Goal: Submit feedback/report problem

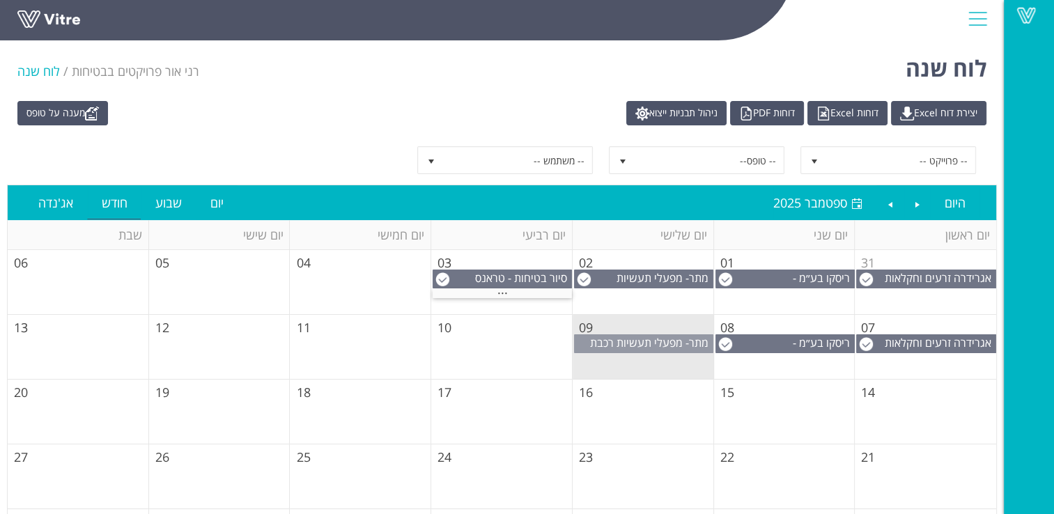
click at [645, 341] on span "מתר- מפעלי תעשיות רכבת (1999) בע"מ" at bounding box center [651, 350] width 123 height 31
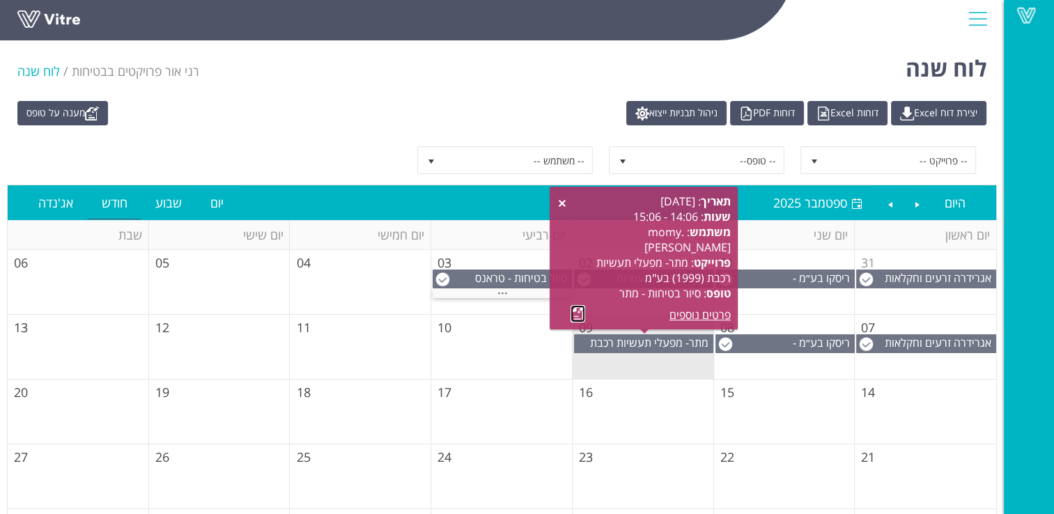
click at [576, 315] on link at bounding box center [578, 313] width 15 height 17
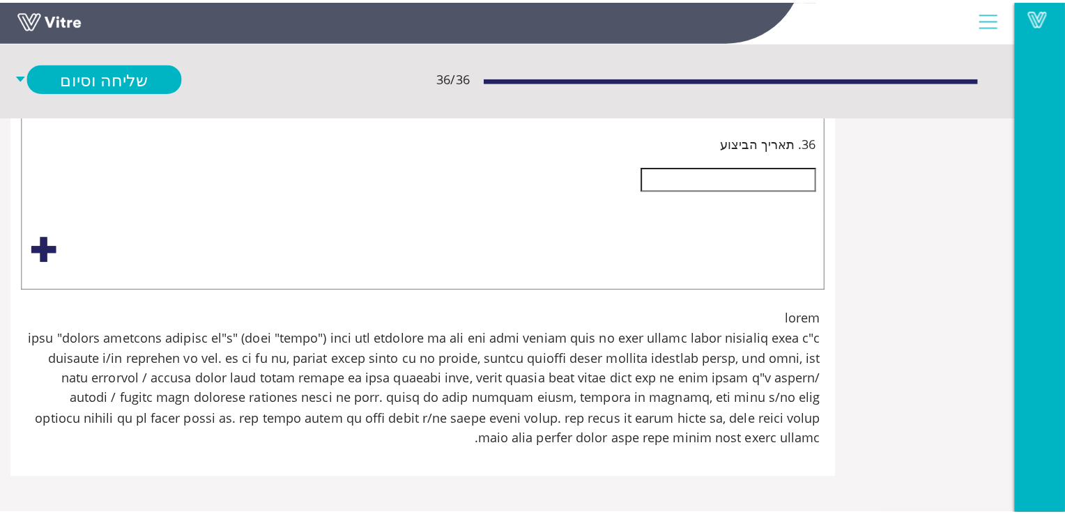
scroll to position [8278, -156]
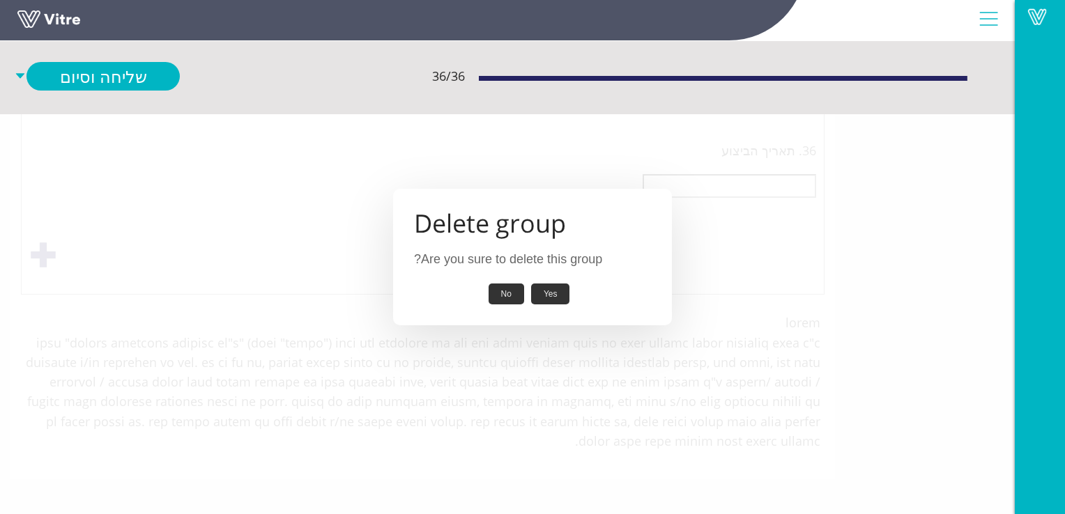
click at [555, 295] on button "Yes" at bounding box center [550, 295] width 39 height 22
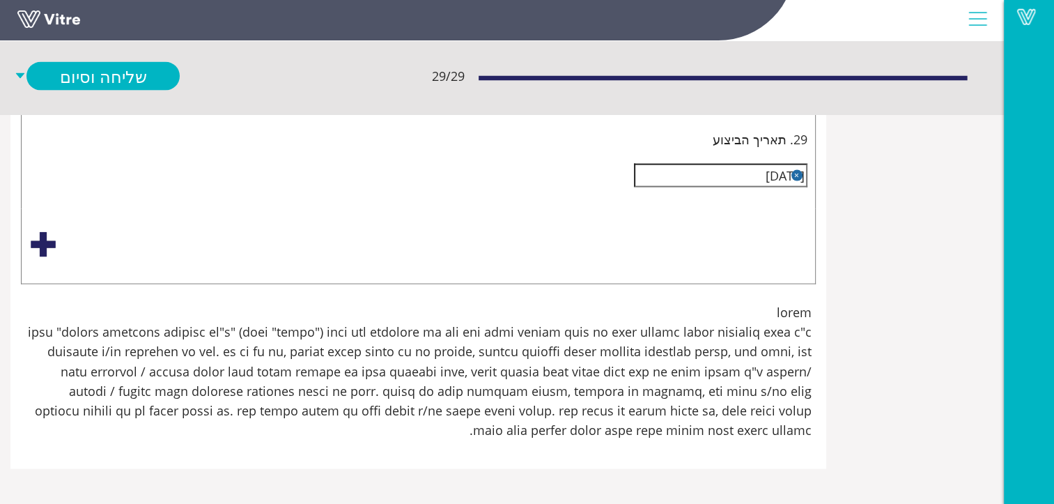
scroll to position [6084, -156]
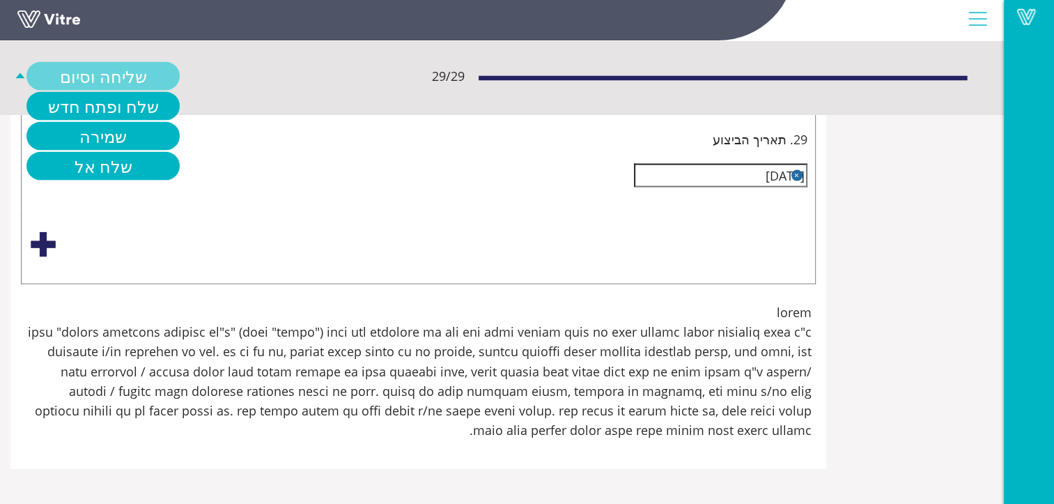
click at [180, 75] on link "שליחה וסיום" at bounding box center [102, 76] width 153 height 29
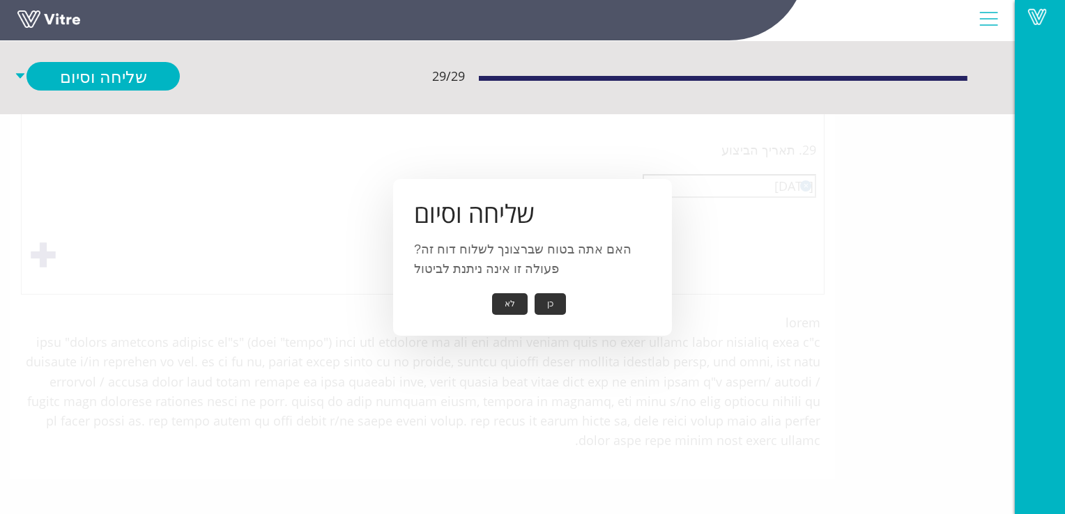
click at [549, 308] on button "כן" at bounding box center [549, 304] width 31 height 22
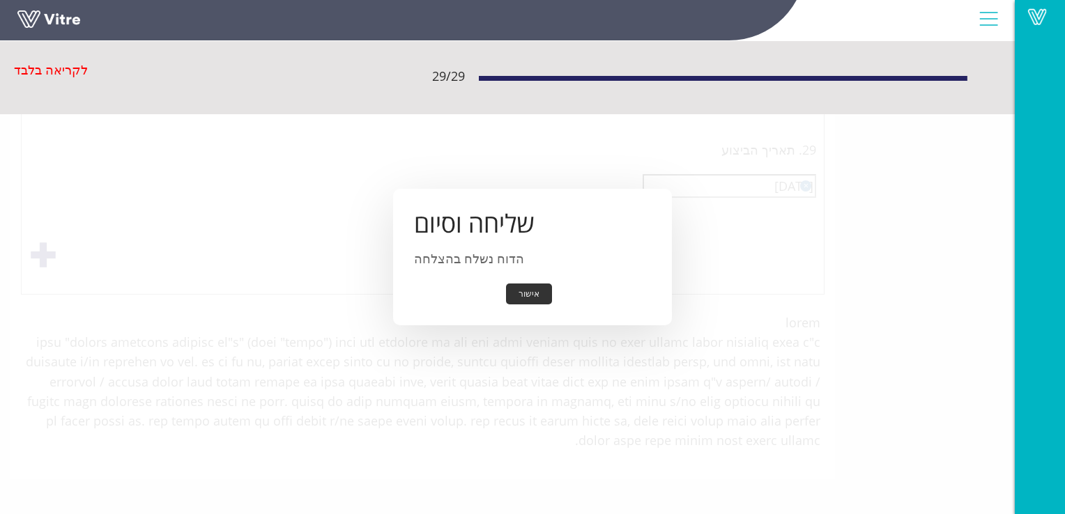
click at [525, 293] on button "אישור" at bounding box center [529, 295] width 46 height 22
